Goal: Information Seeking & Learning: Learn about a topic

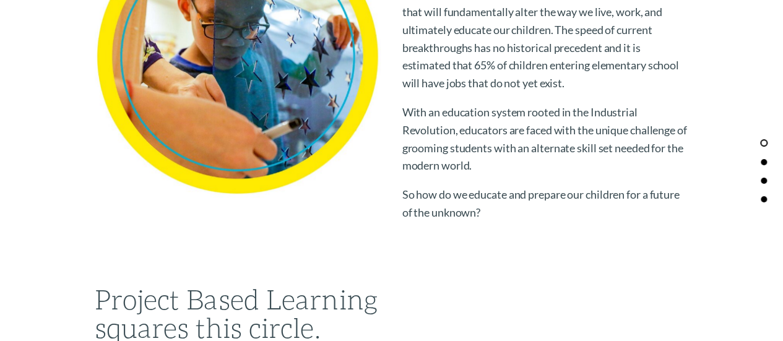
scroll to position [681, 0]
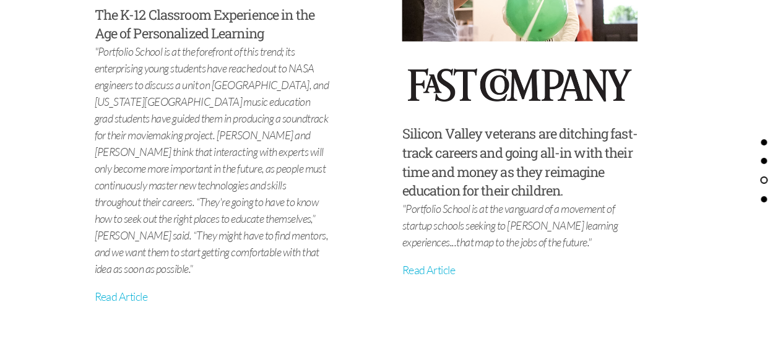
scroll to position [4520, 0]
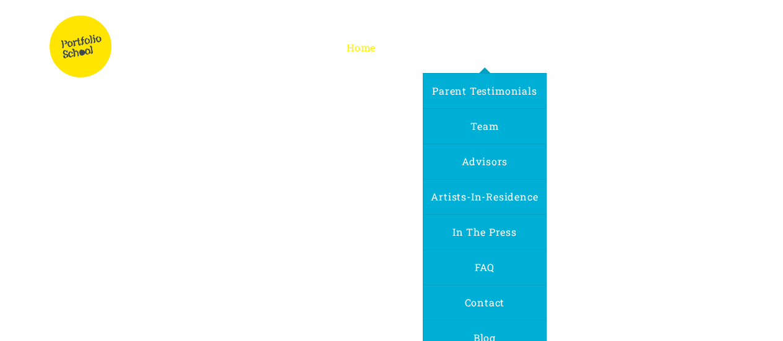
click at [490, 48] on span "About Us" at bounding box center [484, 47] width 47 height 13
click at [497, 269] on link "FAQ" at bounding box center [484, 267] width 35 height 35
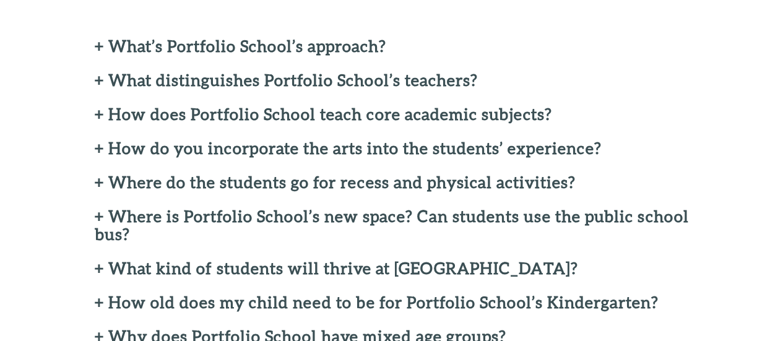
scroll to position [372, 0]
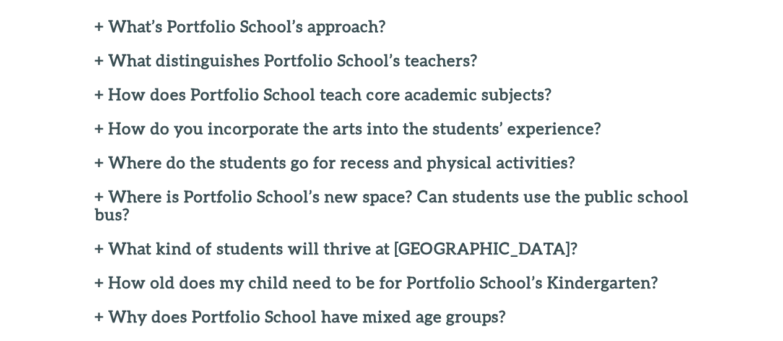
click at [369, 165] on h2 "+ Where do the students go for recess and physical activities?" at bounding box center [392, 163] width 594 height 18
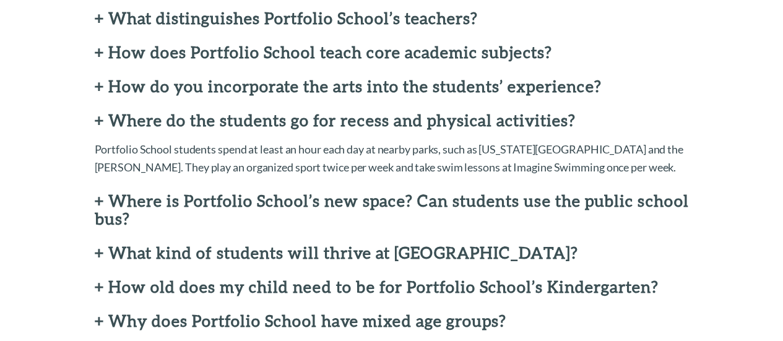
scroll to position [433, 0]
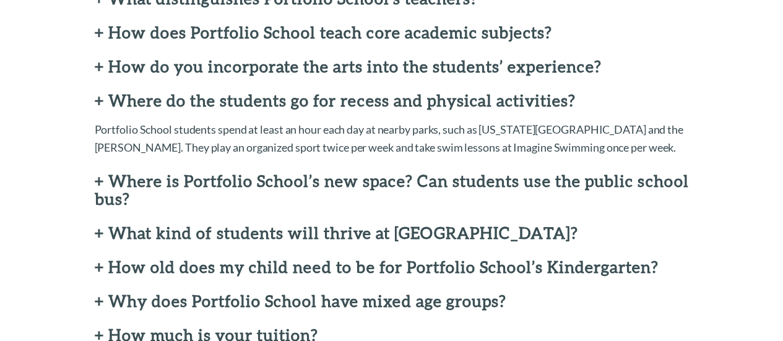
click at [368, 183] on h2 "+ Where is Portfolio School’s new space? Can students use the public school bus?" at bounding box center [392, 190] width 594 height 36
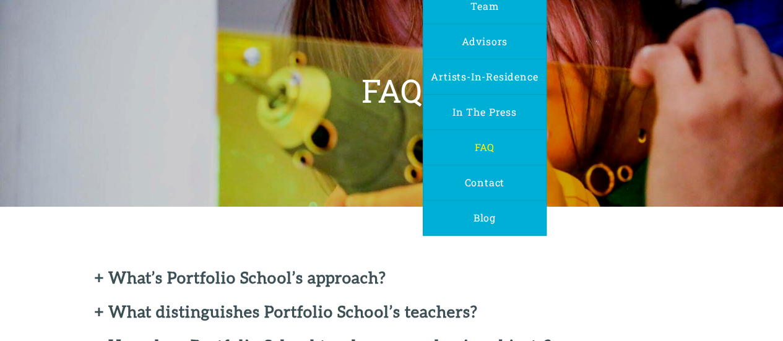
scroll to position [124, 0]
